Goal: Information Seeking & Learning: Learn about a topic

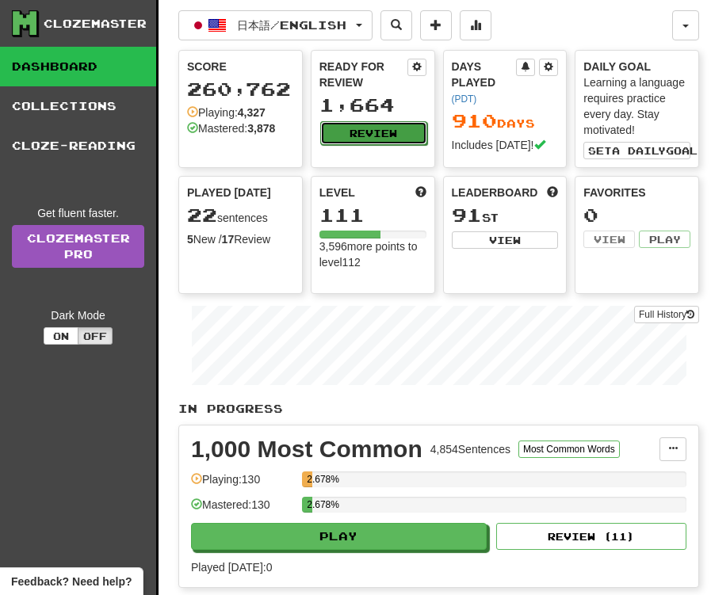
click at [368, 131] on button "Review" at bounding box center [373, 133] width 107 height 24
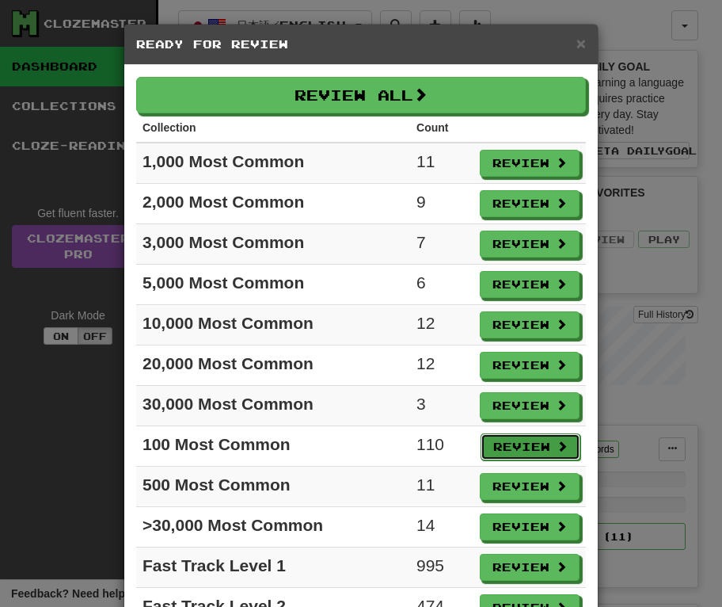
click at [513, 436] on button "Review" at bounding box center [531, 446] width 100 height 27
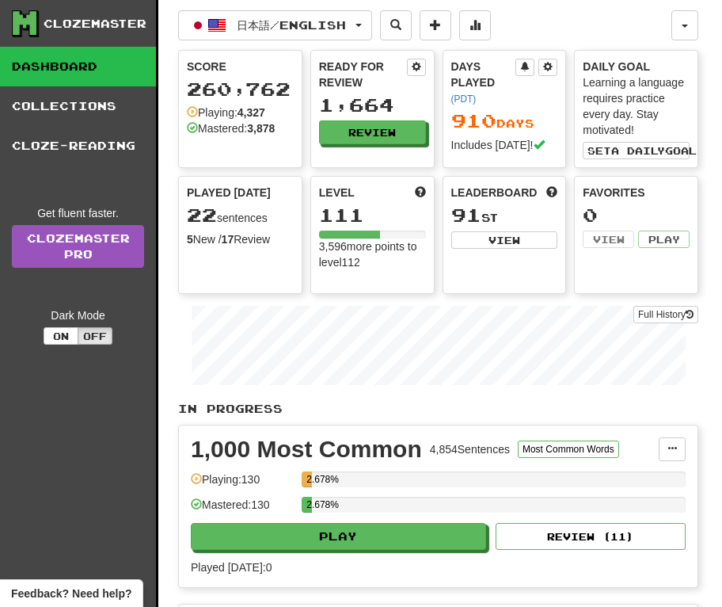
select select "**"
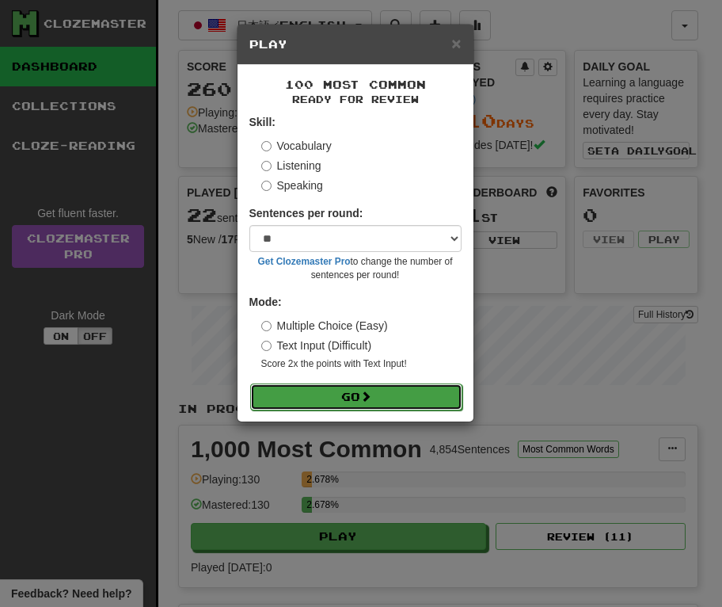
click at [379, 399] on button "Go" at bounding box center [356, 396] width 212 height 27
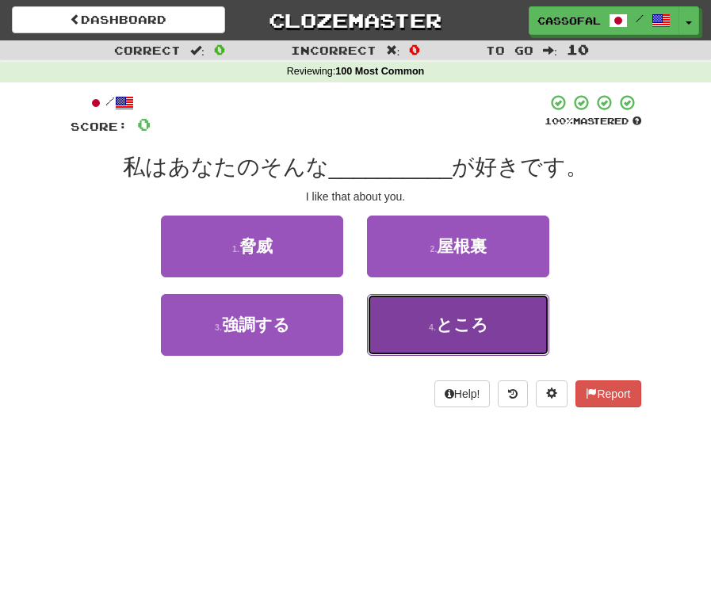
click at [429, 338] on button "4 . ところ" at bounding box center [458, 325] width 182 height 62
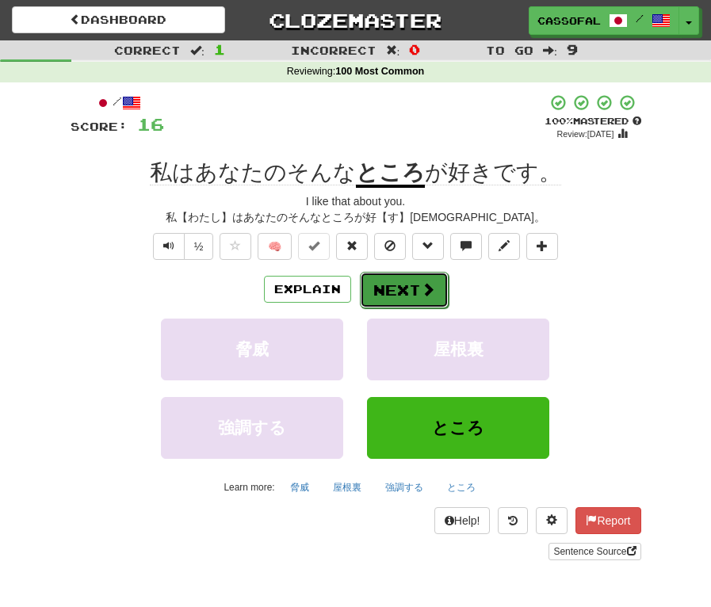
click at [437, 281] on button "Next" at bounding box center [404, 290] width 89 height 36
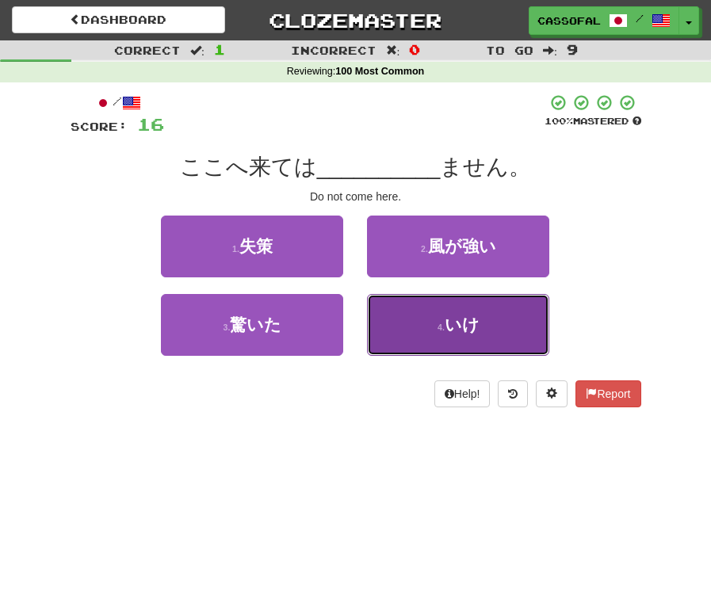
click at [441, 317] on button "4 . いけ" at bounding box center [458, 325] width 182 height 62
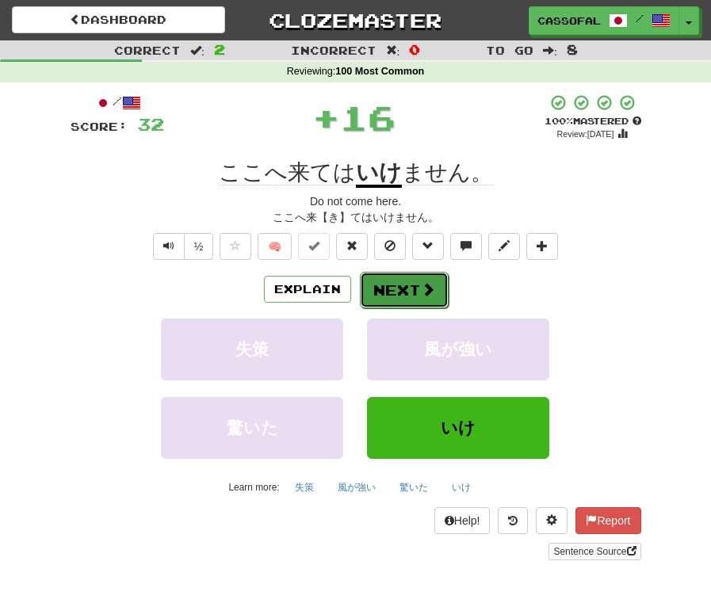
click at [383, 286] on button "Next" at bounding box center [404, 290] width 89 height 36
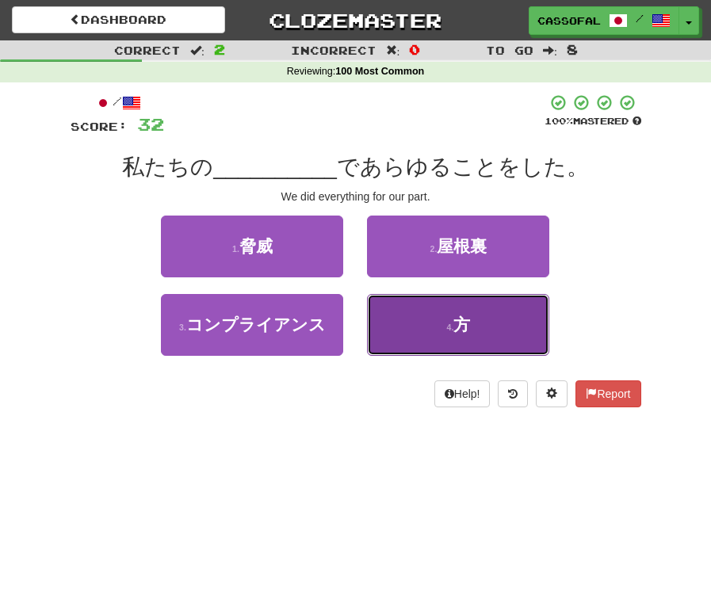
click at [452, 326] on small "4 ." at bounding box center [450, 327] width 7 height 10
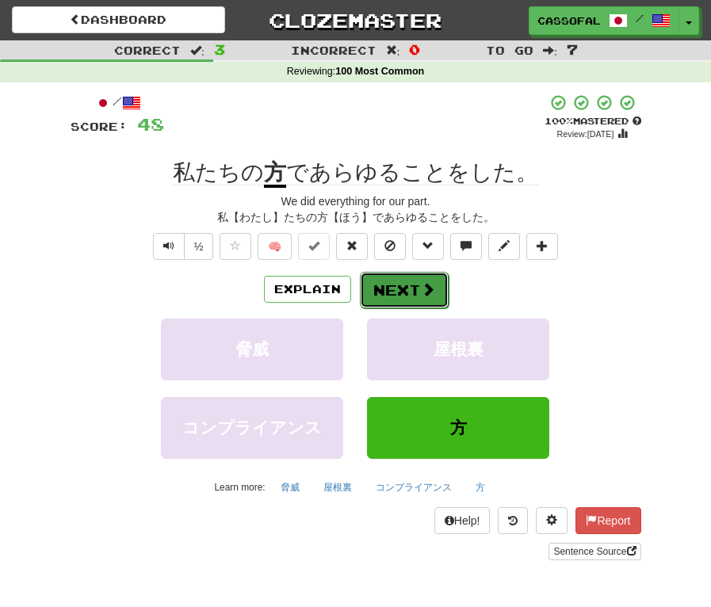
click at [429, 290] on span at bounding box center [428, 289] width 14 height 14
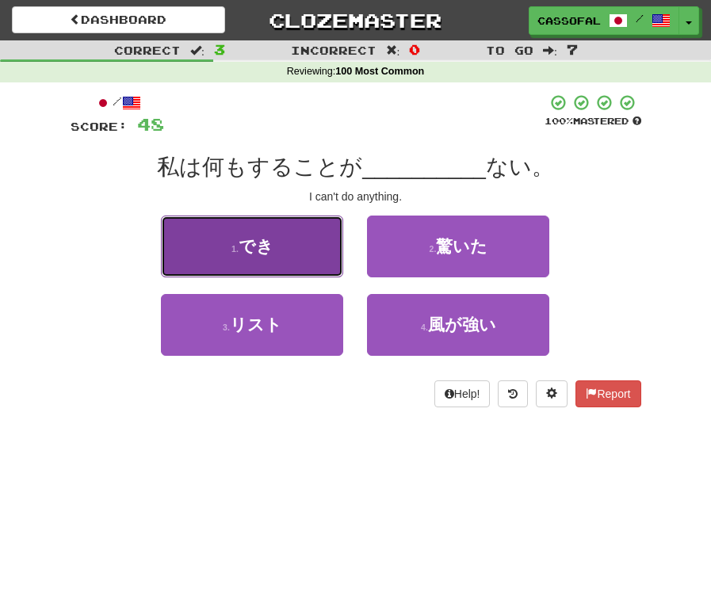
click at [234, 232] on button "1 . でき" at bounding box center [252, 246] width 182 height 62
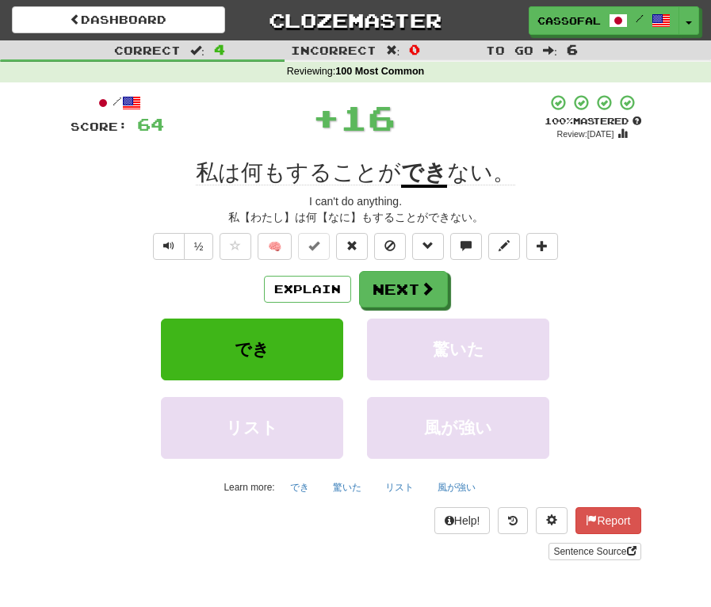
click at [386, 270] on div "/ Score: 64 + 16 100 % Mastered Review: [DATE] 私は何もすることが でき ない。 I can't do anyt…" at bounding box center [356, 326] width 570 height 467
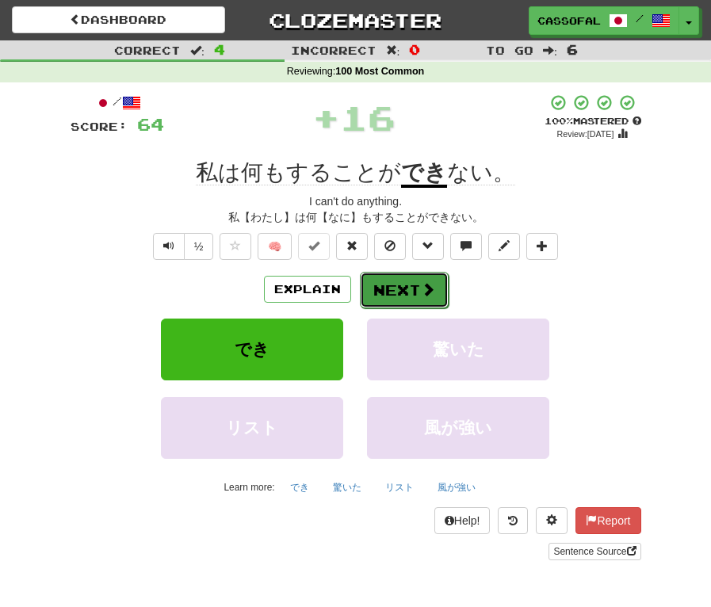
click at [395, 290] on button "Next" at bounding box center [404, 290] width 89 height 36
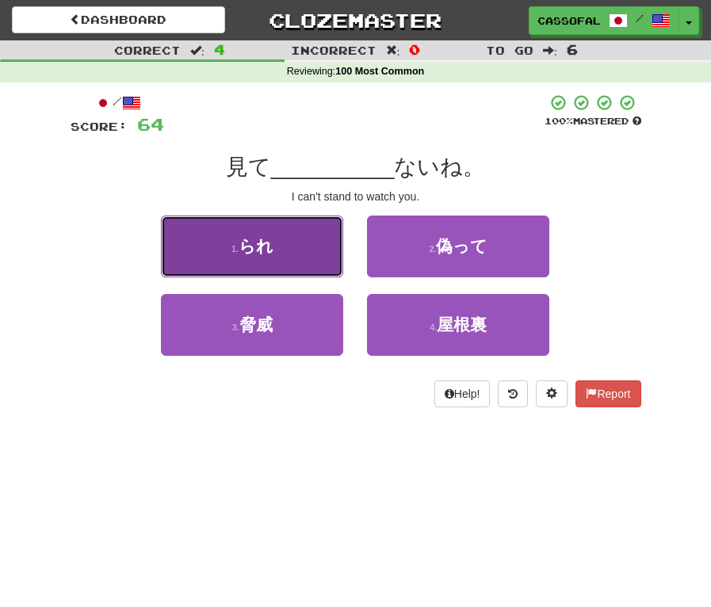
click at [315, 234] on button "1 . られ" at bounding box center [252, 246] width 182 height 62
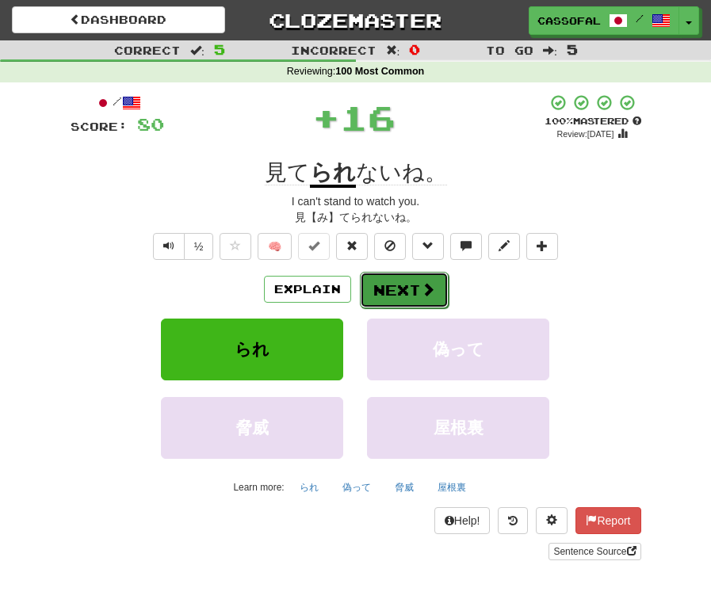
click at [404, 280] on button "Next" at bounding box center [404, 290] width 89 height 36
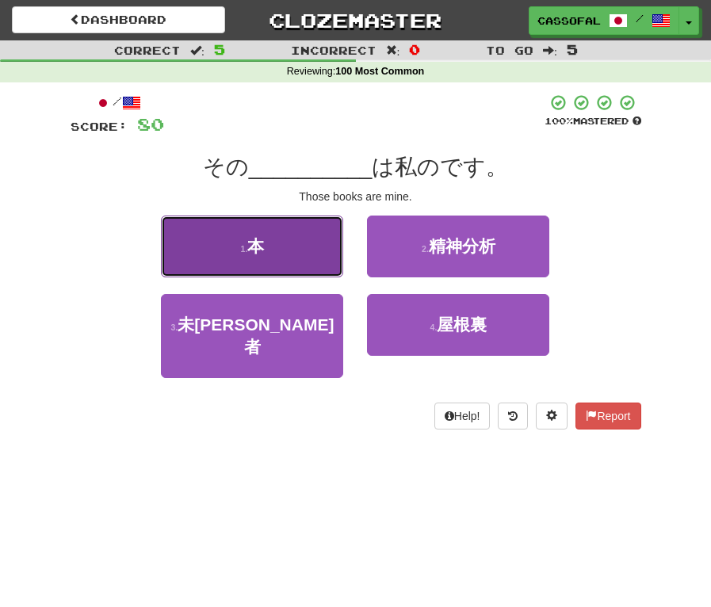
click at [296, 254] on button "1 . 本" at bounding box center [252, 246] width 182 height 62
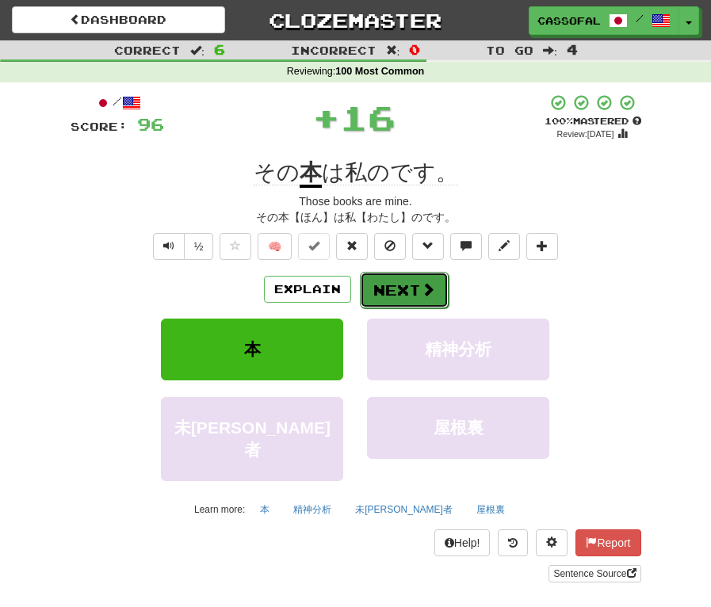
click at [383, 277] on button "Next" at bounding box center [404, 290] width 89 height 36
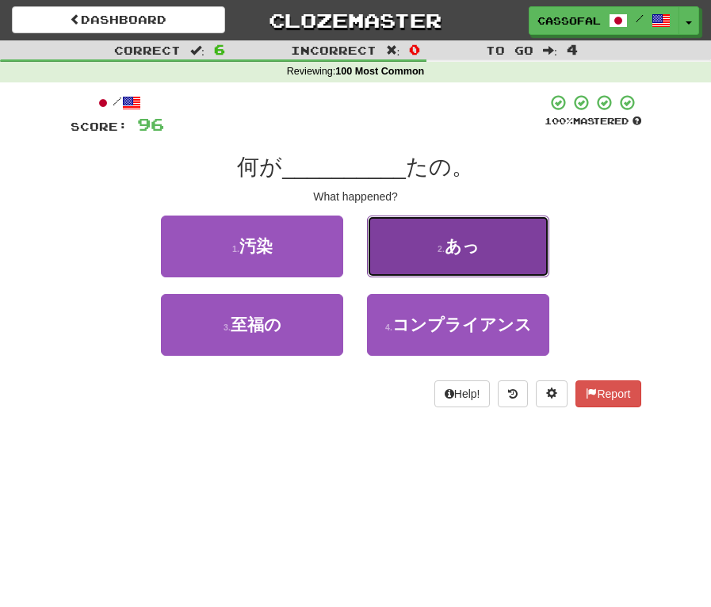
click at [478, 238] on span "あっ" at bounding box center [461, 246] width 35 height 18
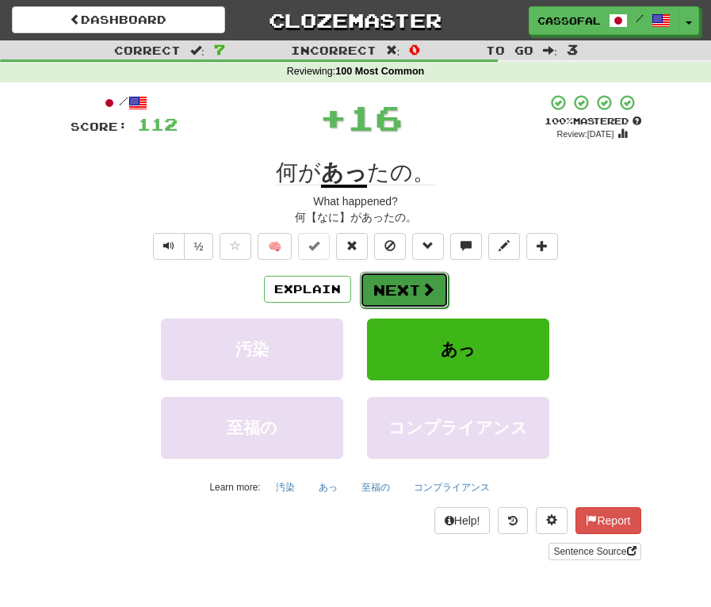
click at [415, 290] on button "Next" at bounding box center [404, 290] width 89 height 36
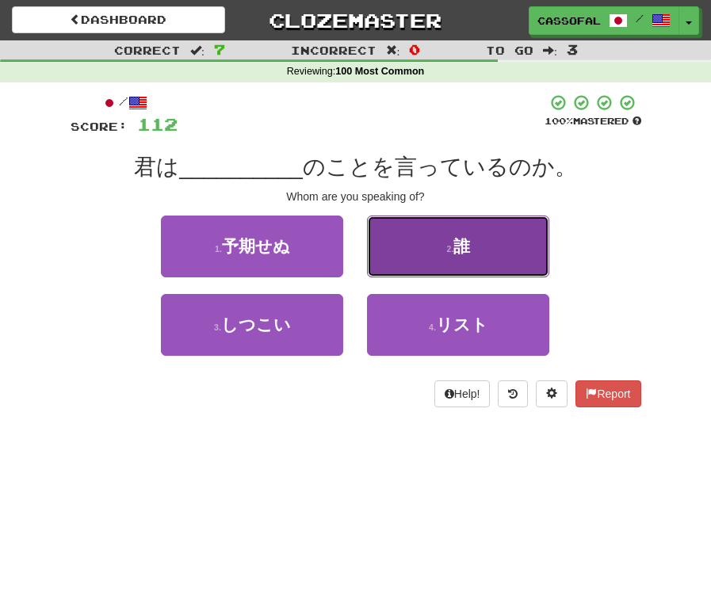
click at [469, 254] on span "誰" at bounding box center [461, 246] width 17 height 18
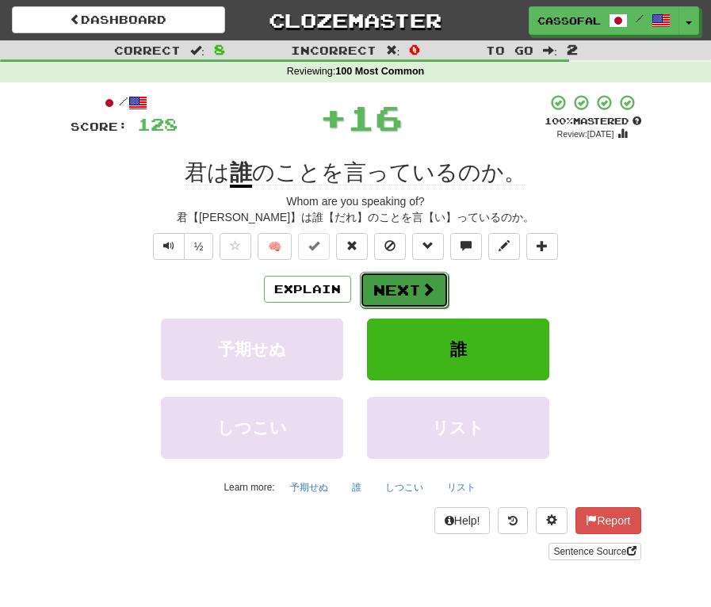
click at [421, 279] on button "Next" at bounding box center [404, 290] width 89 height 36
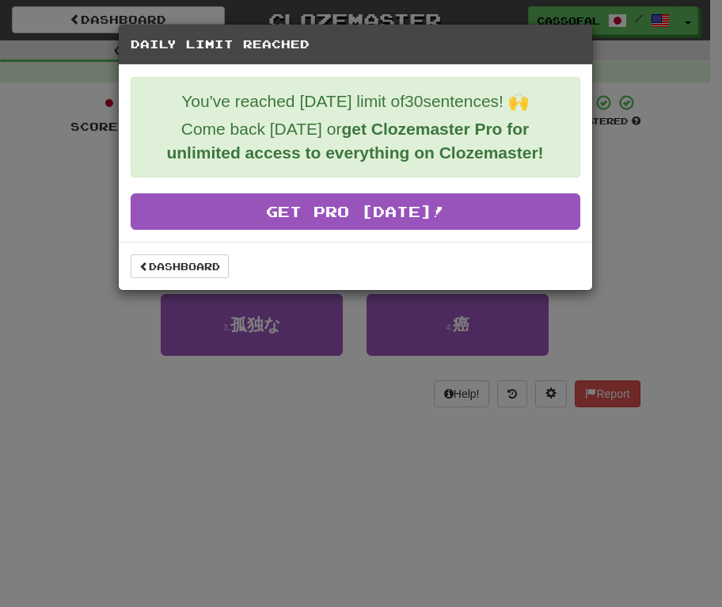
click at [191, 278] on div "Dashboard" at bounding box center [356, 266] width 474 height 48
